Goal: Obtain resource: Obtain resource

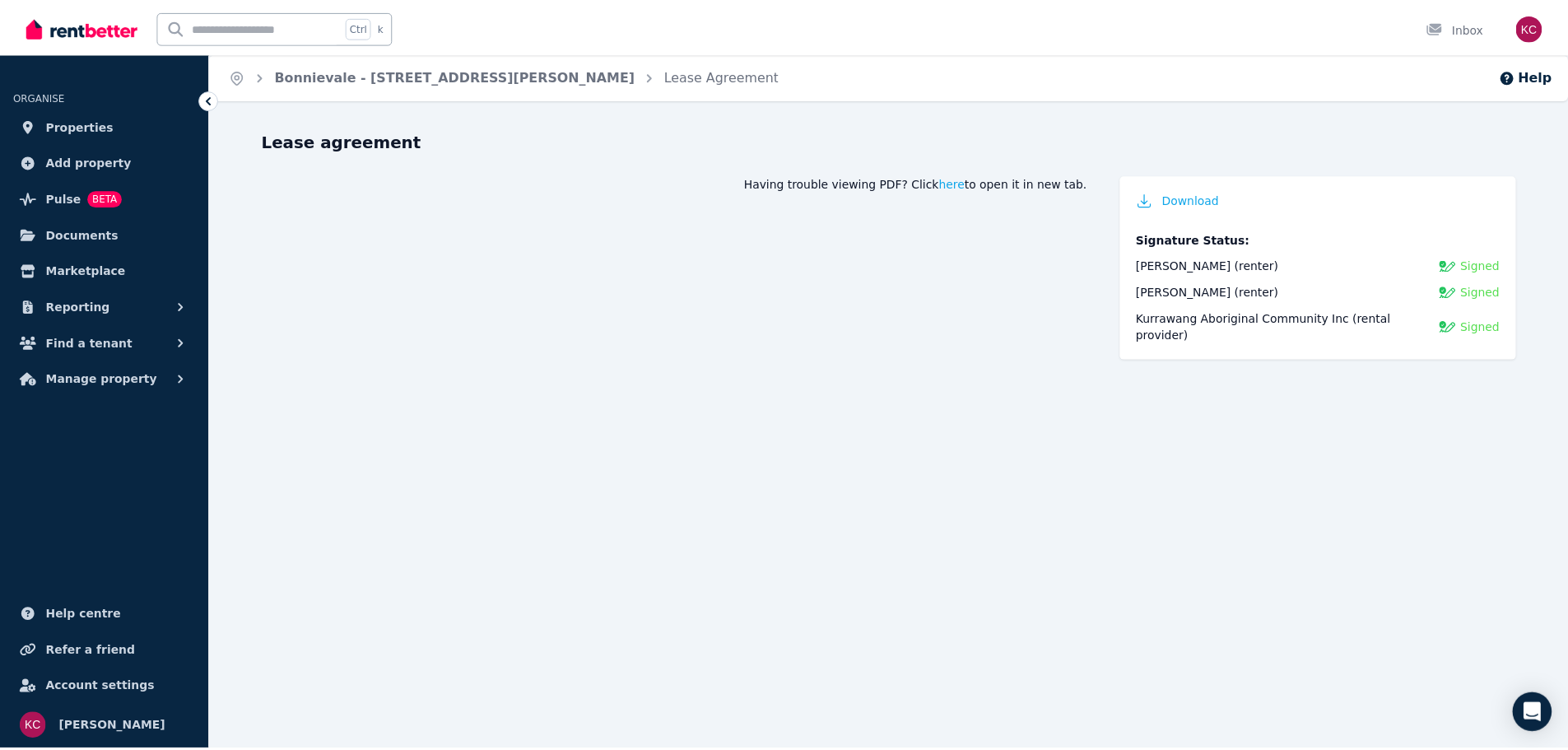
scroll to position [201, 0]
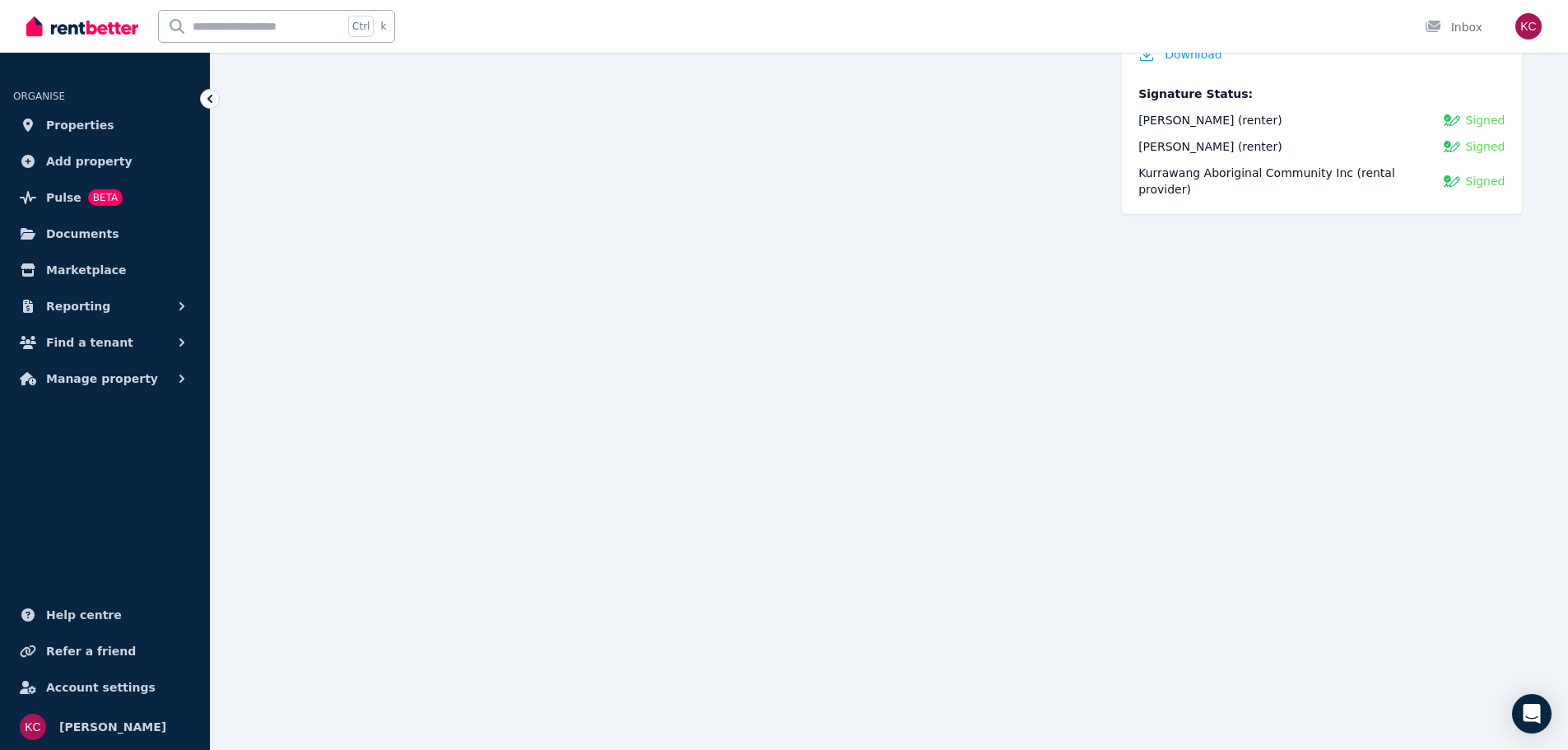
click at [266, 25] on input "text" at bounding box center [251, 26] width 184 height 31
type input "******"
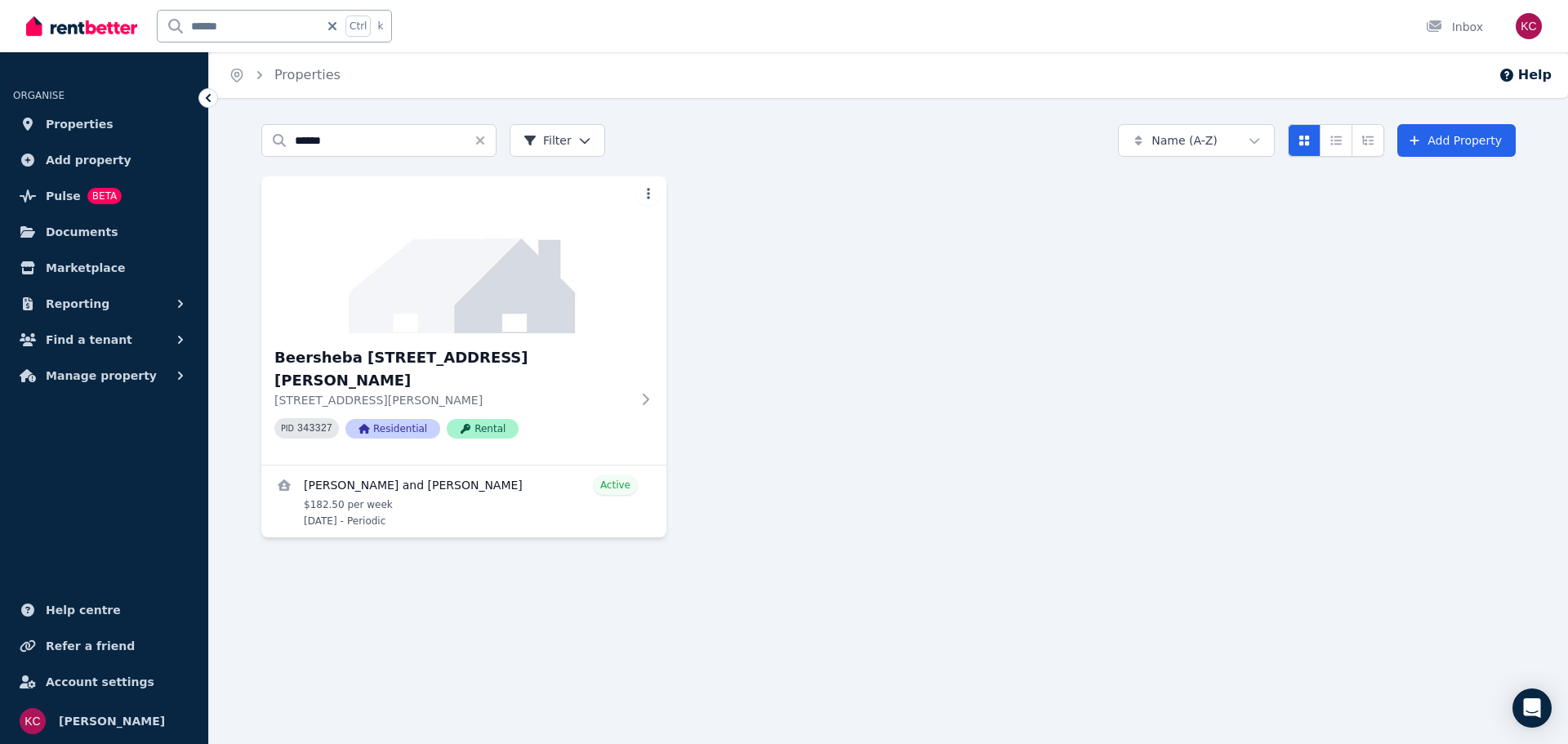
click at [0, 678] on ul "Help centre Refer a friend Account settings" at bounding box center [104, 646] width 208 height 105
click at [458, 325] on img at bounding box center [464, 254] width 426 height 165
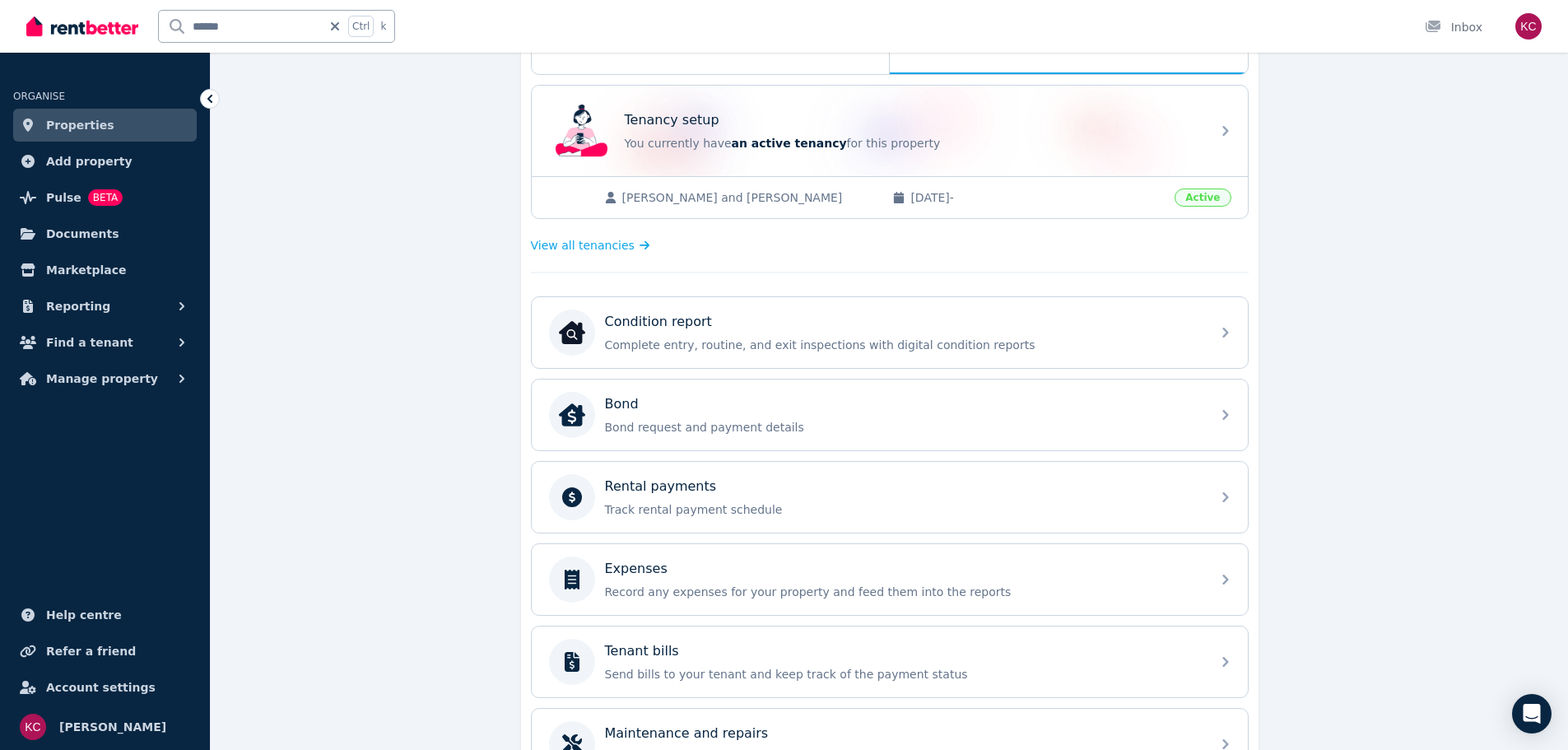
scroll to position [247, 0]
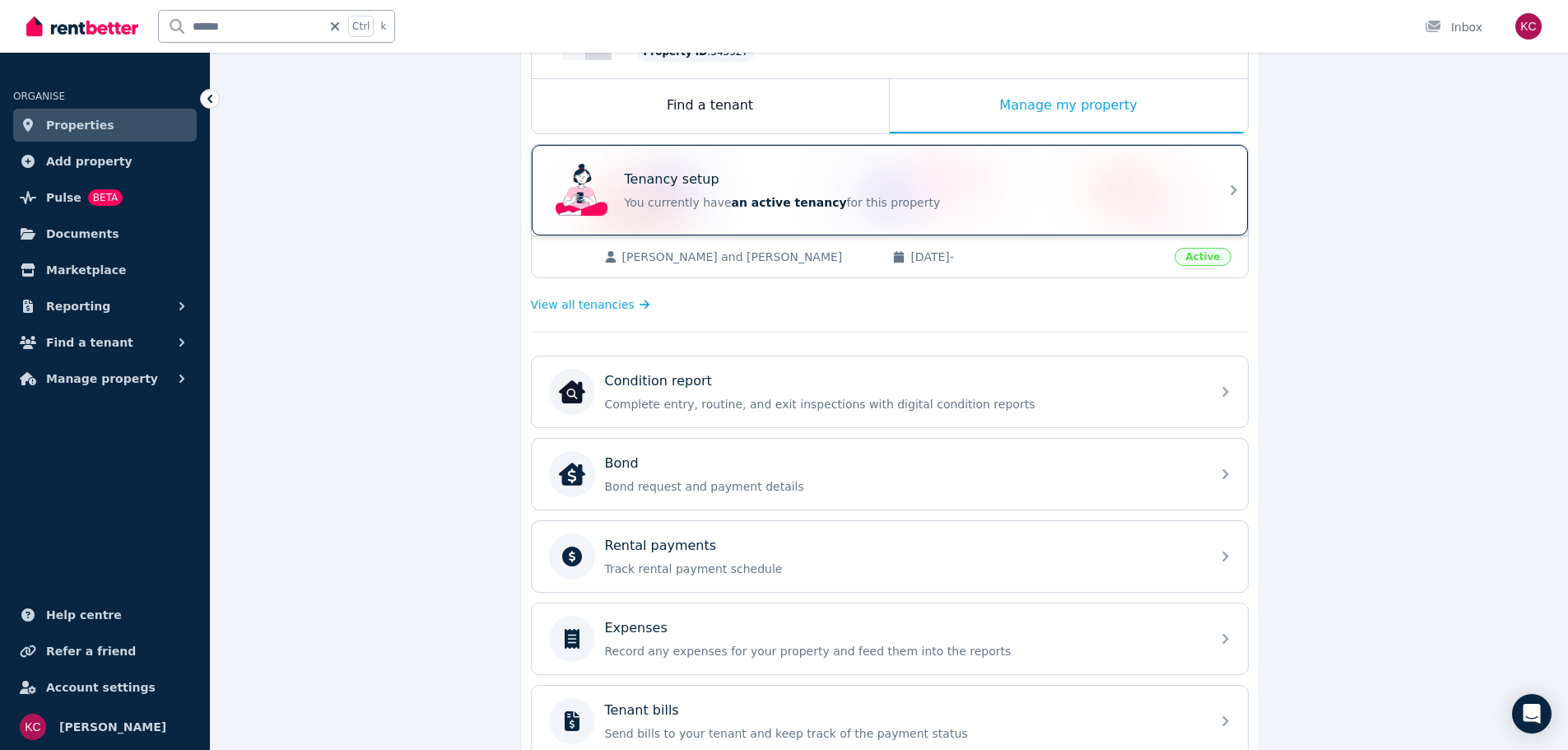
click at [1060, 214] on div "Tenancy setup You currently have an active tenancy for this property" at bounding box center [874, 190] width 652 height 66
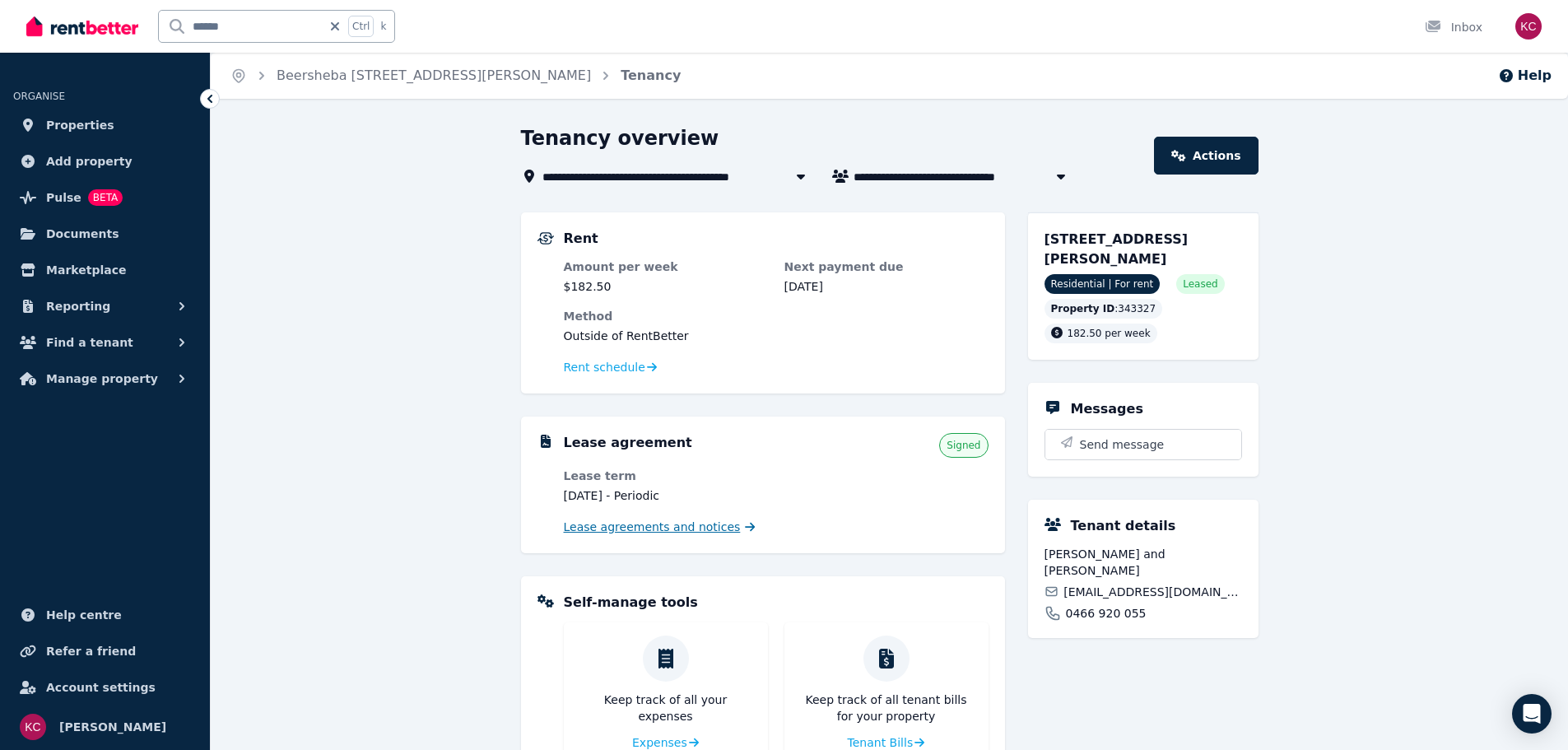
click at [639, 533] on span "Lease agreements and notices" at bounding box center [652, 527] width 177 height 17
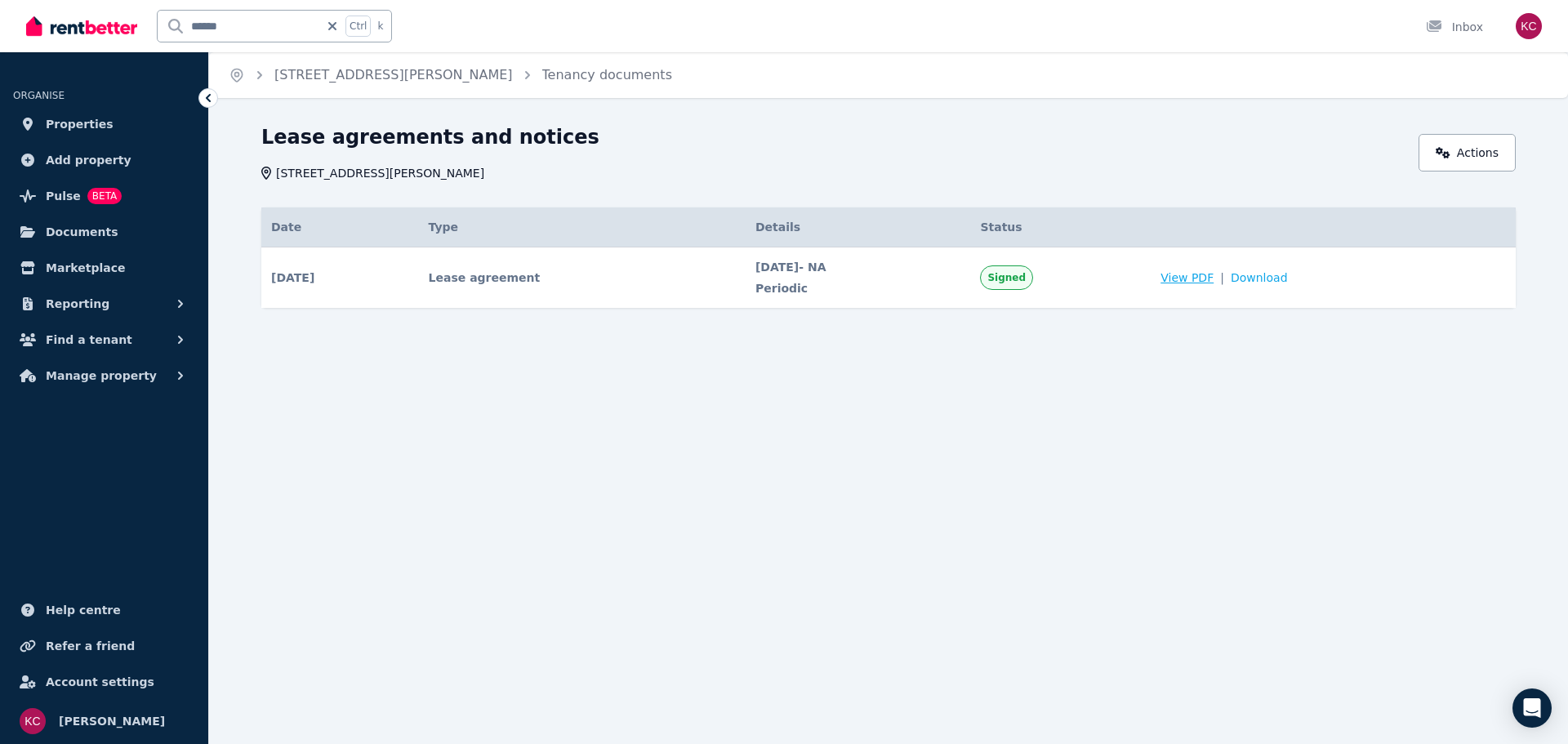
click at [1210, 281] on span "View PDF" at bounding box center [1188, 278] width 53 height 17
click at [434, 74] on link "[STREET_ADDRESS][PERSON_NAME]" at bounding box center [393, 75] width 238 height 16
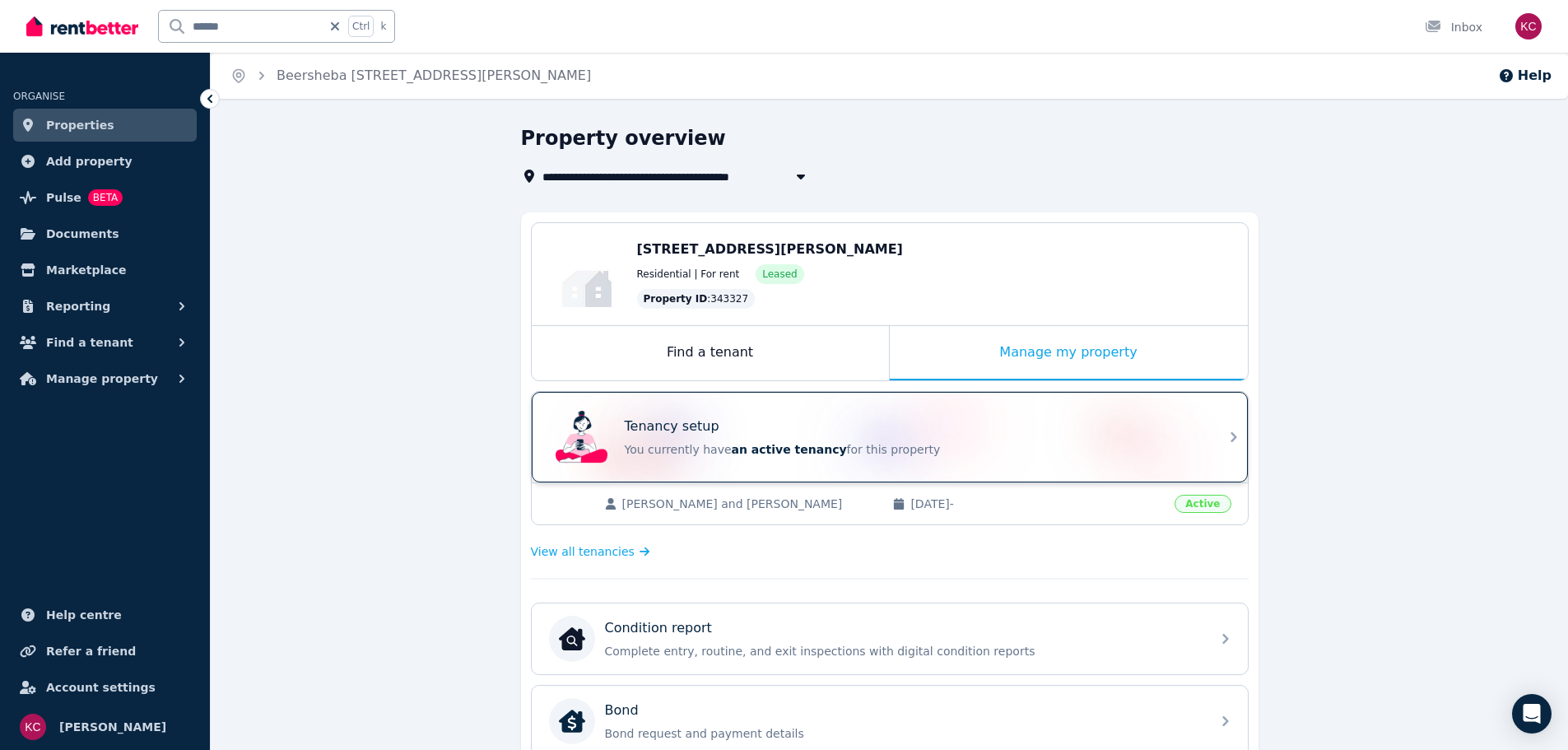
click at [981, 430] on div "Tenancy setup" at bounding box center [913, 426] width 576 height 20
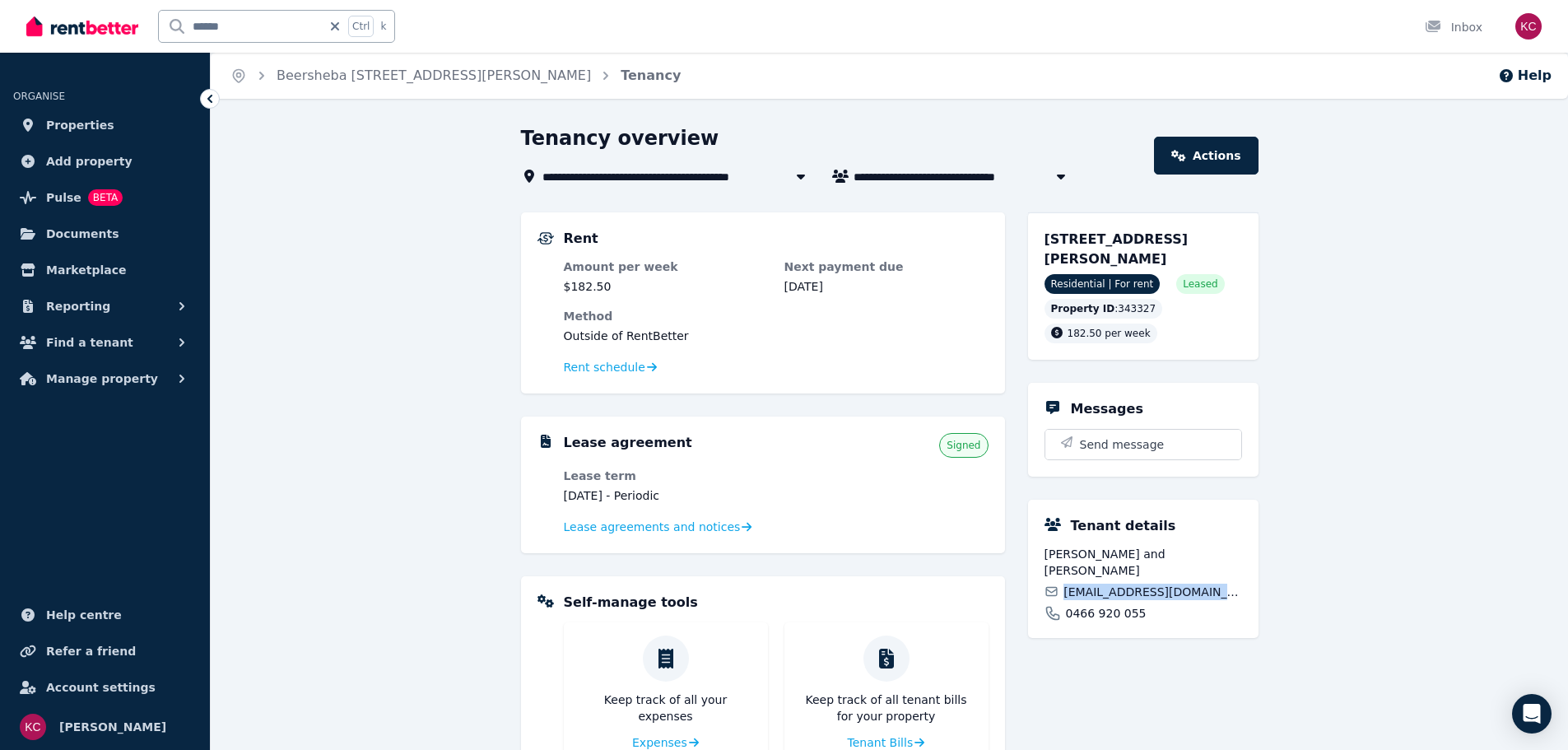
drag, startPoint x: 1206, startPoint y: 591, endPoint x: 1042, endPoint y: 594, distance: 164.0
click at [1042, 594] on div "Tenant details [PERSON_NAME] and [PERSON_NAME] [EMAIL_ADDRESS][DOMAIN_NAME] 046…" at bounding box center [1144, 569] width 231 height 138
copy span "[EMAIL_ADDRESS][DOMAIN_NAME]"
click at [615, 524] on span "Lease agreements and notices" at bounding box center [652, 527] width 177 height 17
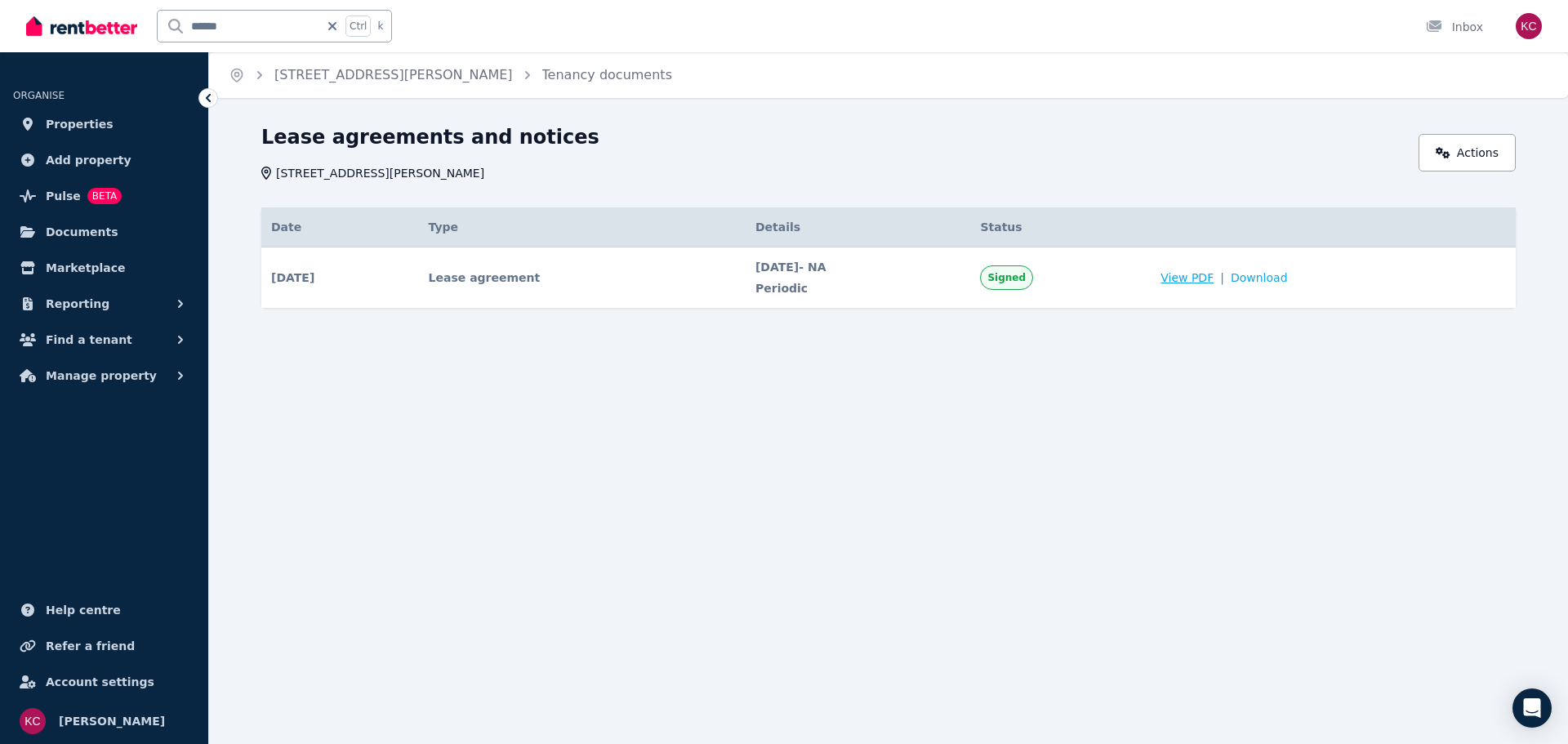
click at [1214, 275] on span "View PDF" at bounding box center [1188, 278] width 53 height 17
